Goal: Information Seeking & Learning: Understand process/instructions

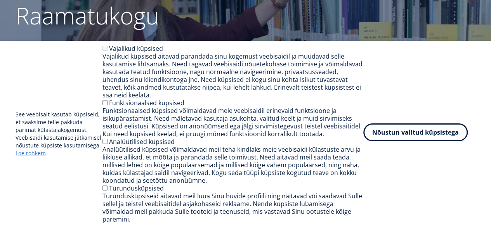
click at [384, 141] on button "Nõustun valitud küpsistega" at bounding box center [415, 132] width 104 height 18
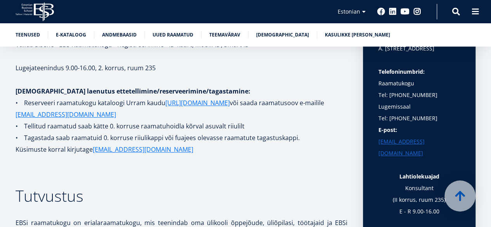
scroll to position [1193, 0]
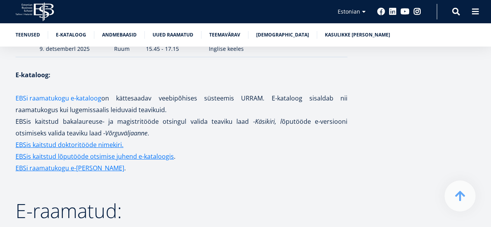
click at [77, 92] on link "EBSi raamatukogu e-kataloog" at bounding box center [59, 98] width 86 height 12
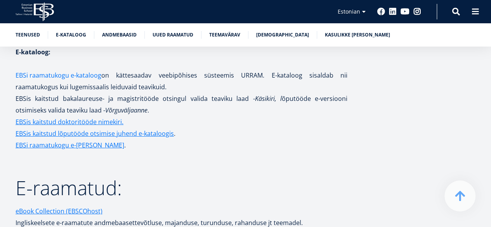
scroll to position [1193, 0]
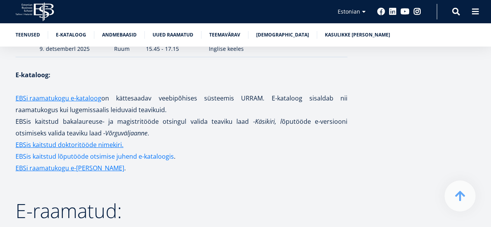
click at [96, 151] on link "EBSis kaitstud lõputööde otsimise juhend e-kataloogis" at bounding box center [95, 157] width 158 height 12
